Goal: Information Seeking & Learning: Learn about a topic

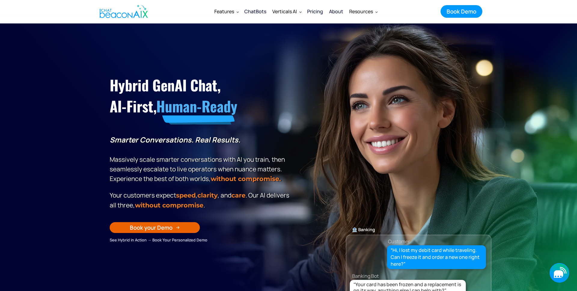
click at [555, 273] on icon "button" at bounding box center [558, 274] width 9 height 8
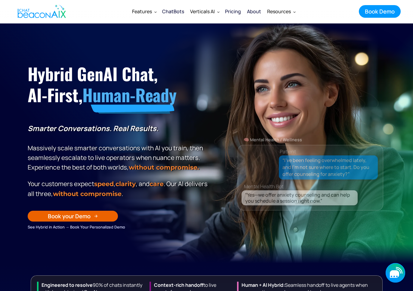
click at [393, 274] on icon "button" at bounding box center [394, 274] width 9 height 8
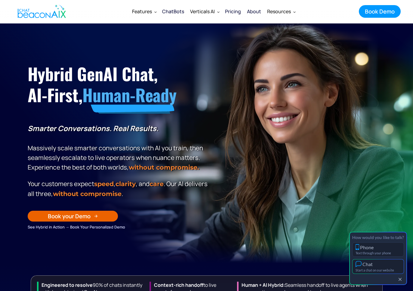
click at [393, 271] on div "Start a chat on our website" at bounding box center [377, 270] width 45 height 4
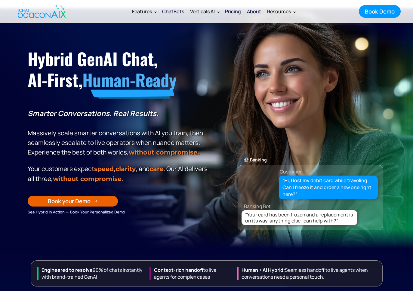
scroll to position [16, 0]
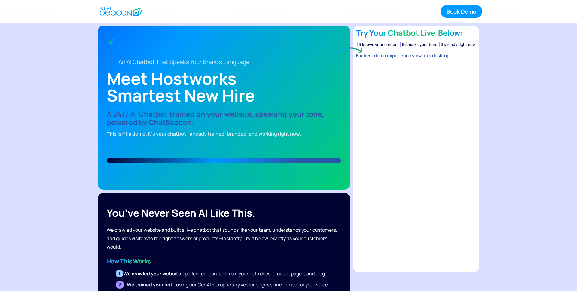
click at [160, 5] on div "Book Demo Get Started" at bounding box center [289, 11] width 388 height 23
